Goal: Task Accomplishment & Management: Use online tool/utility

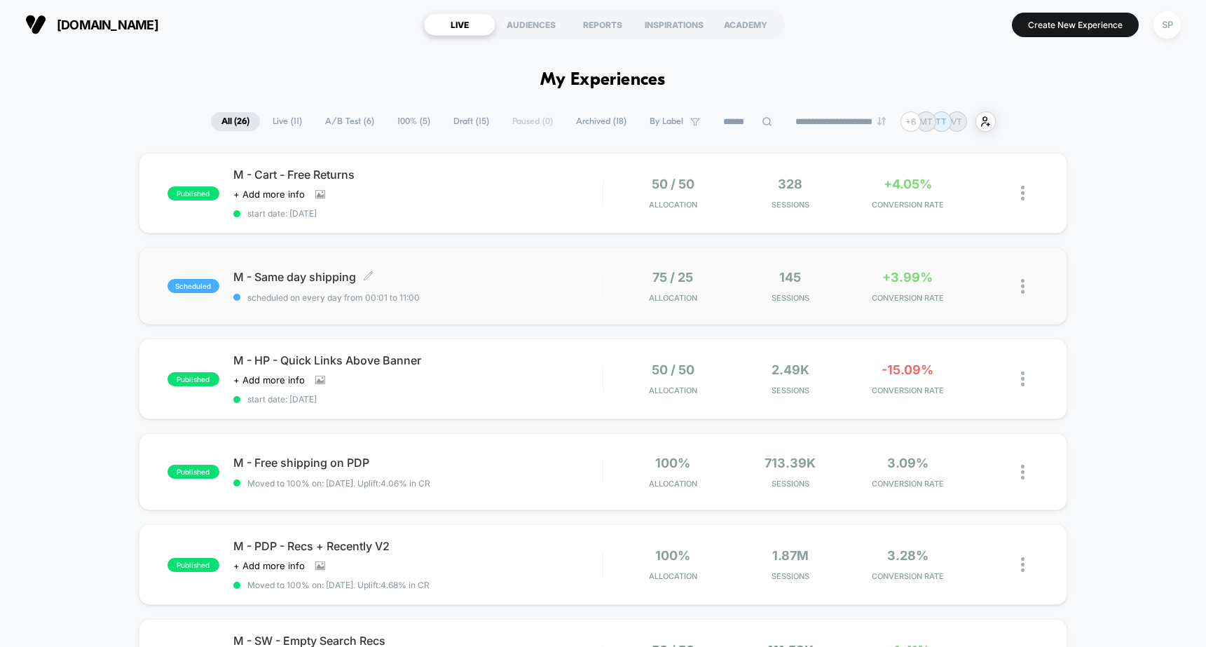
click at [539, 276] on span "M - Same day shipping Click to edit experience details" at bounding box center [417, 277] width 369 height 14
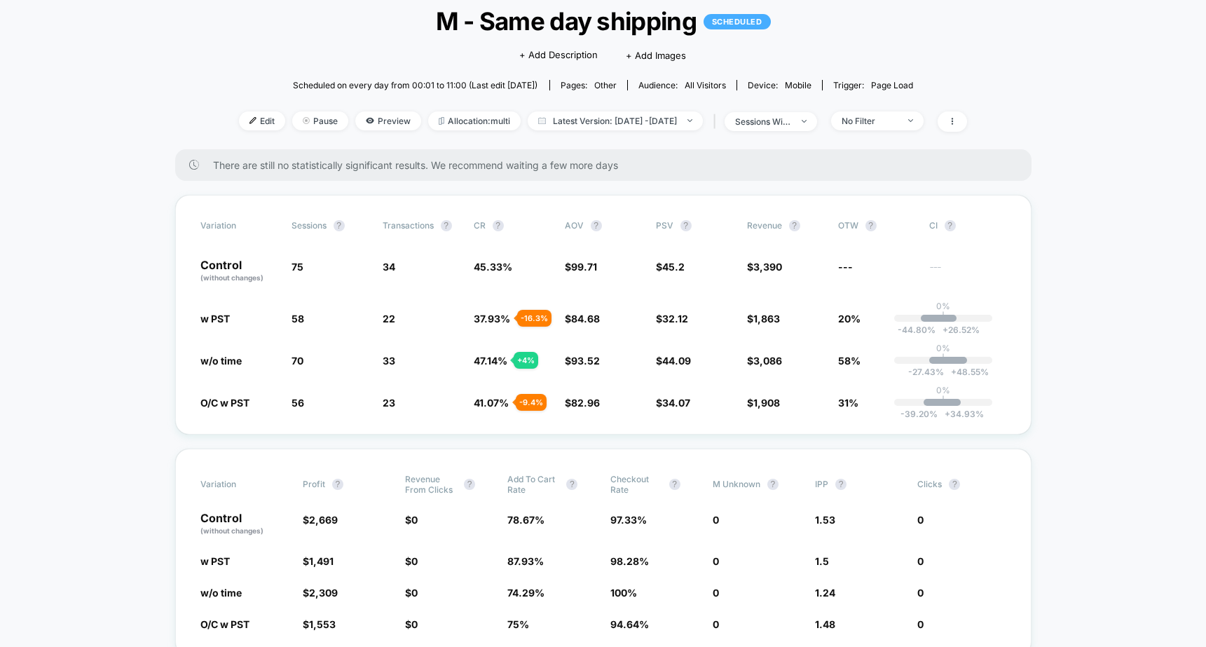
scroll to position [71, 0]
